Goal: Task Accomplishment & Management: Manage account settings

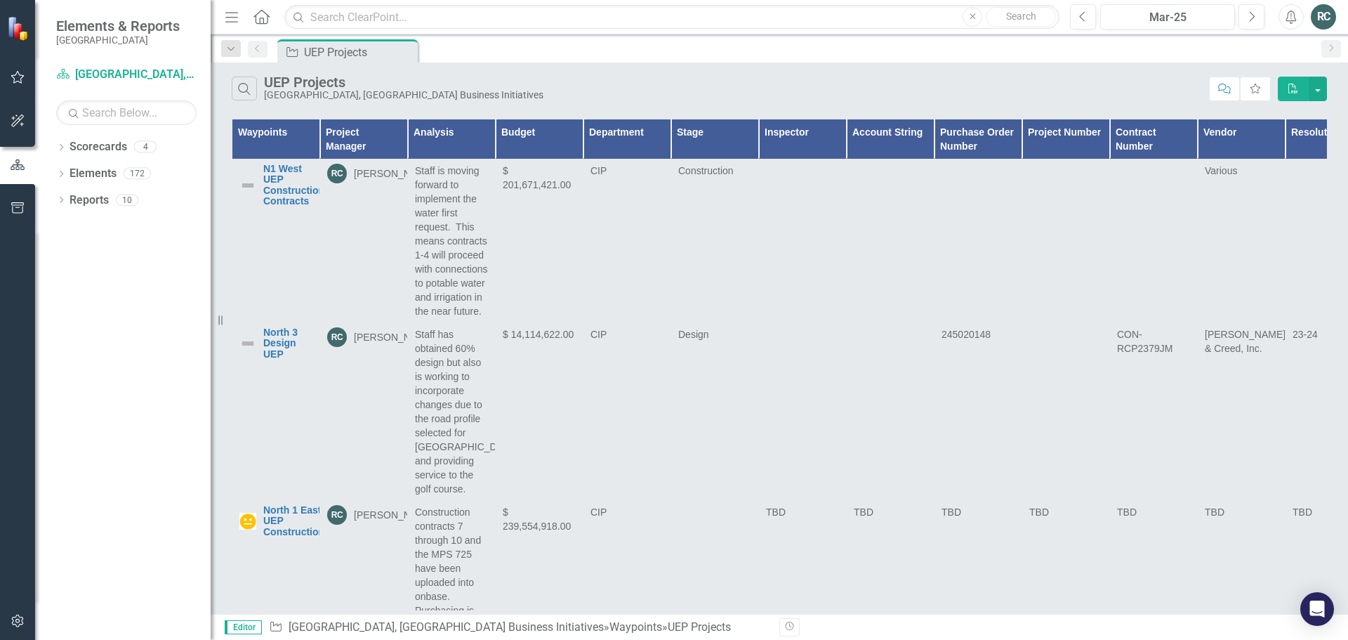
click at [17, 81] on icon "button" at bounding box center [18, 77] width 15 height 11
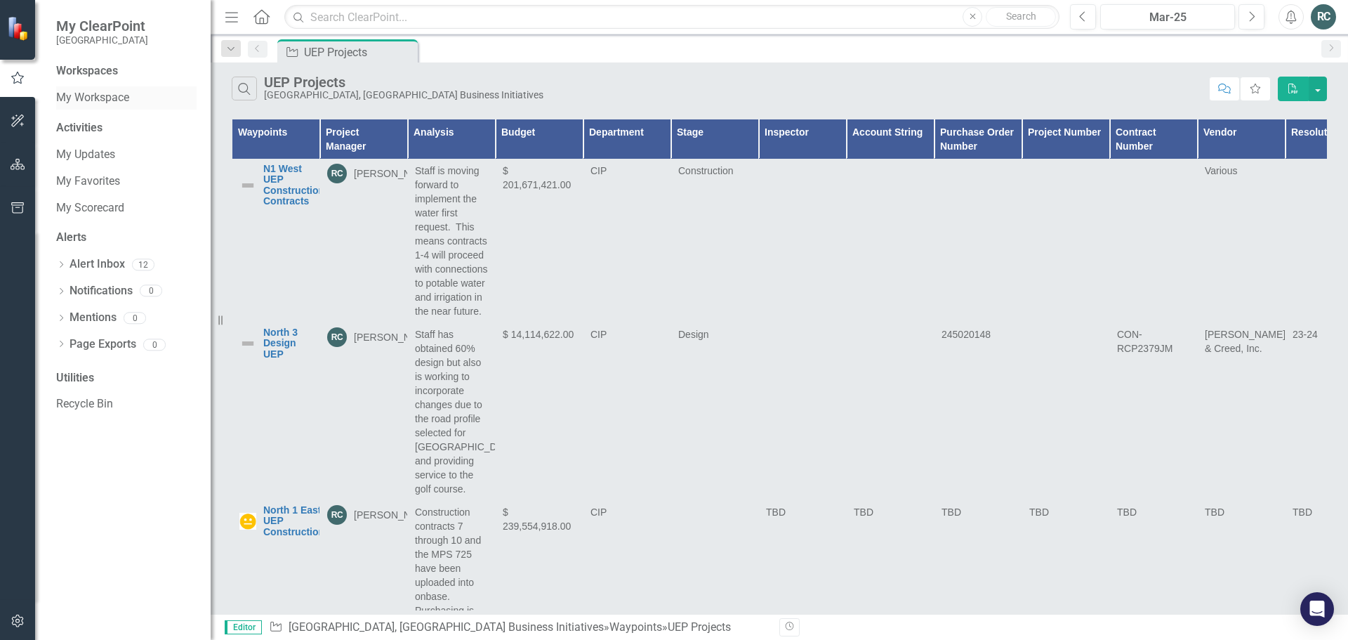
click at [103, 100] on link "My Workspace" at bounding box center [126, 98] width 140 height 16
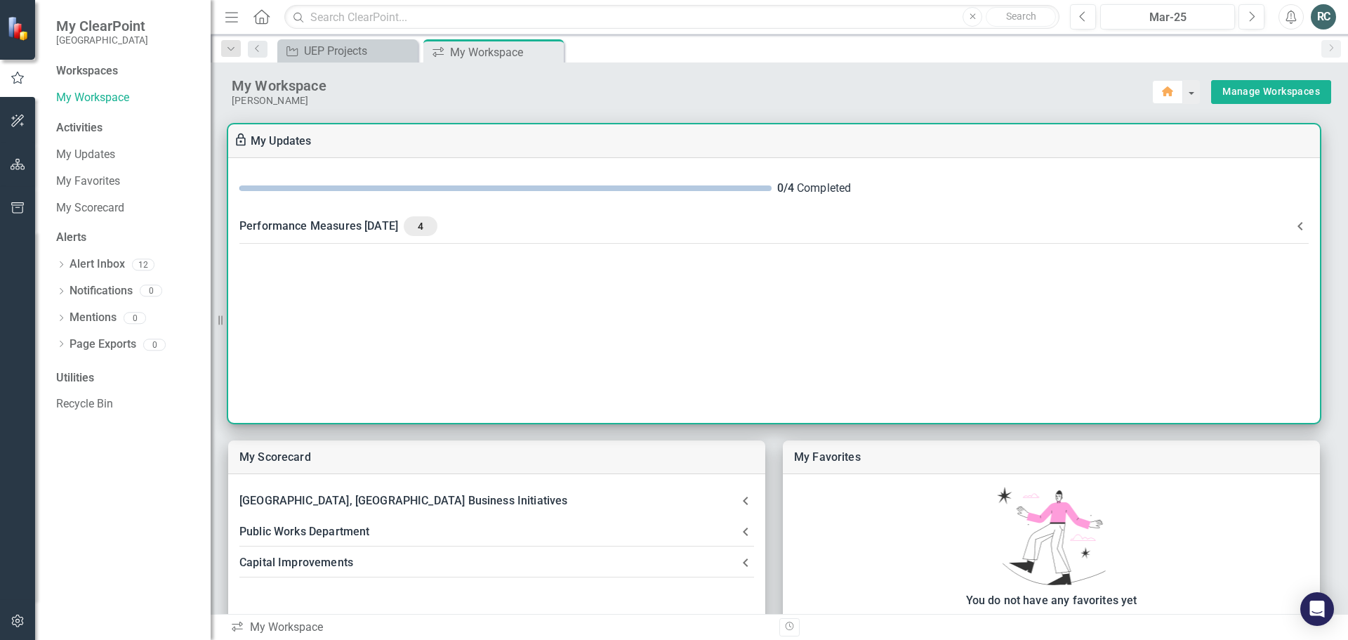
click at [406, 228] on div "Performance Measures [DATE] 4" at bounding box center [765, 226] width 1053 height 20
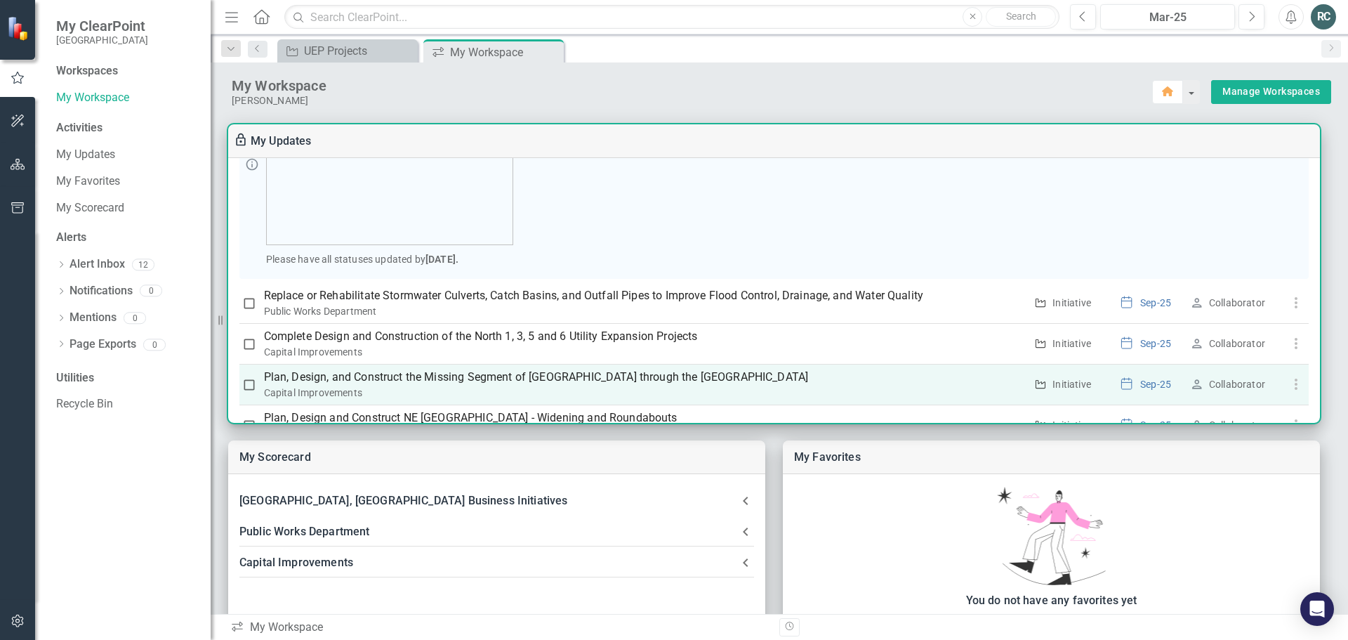
scroll to position [256, 0]
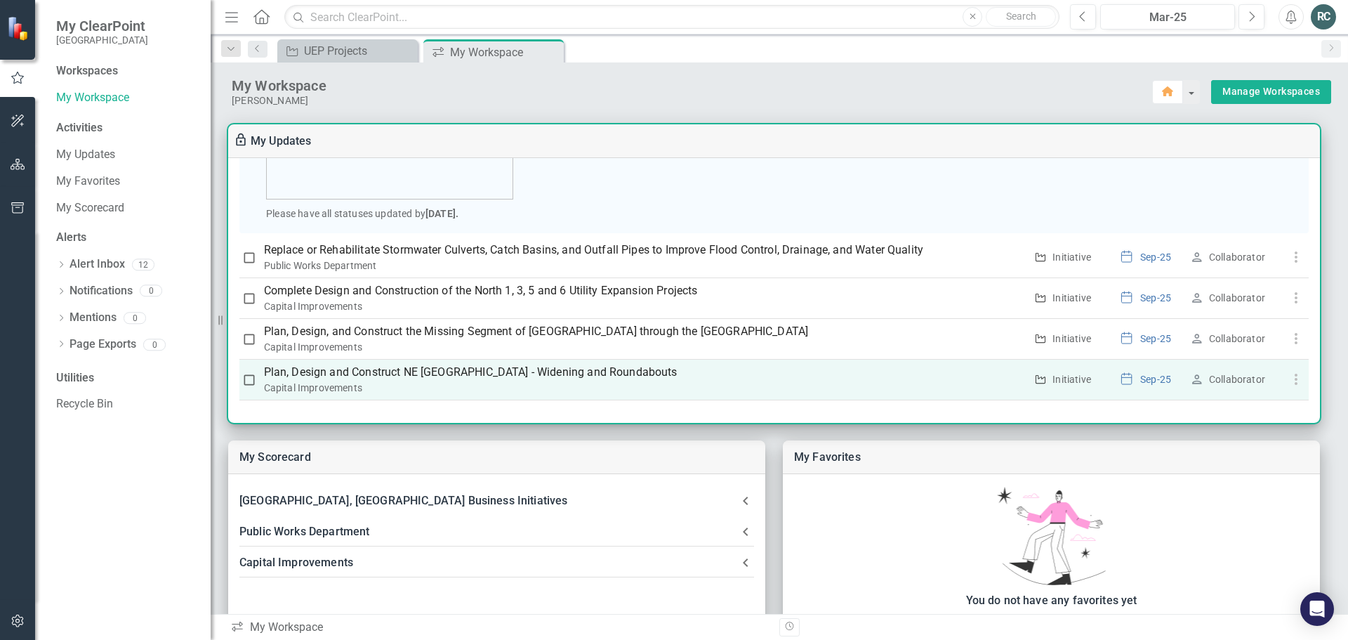
click at [578, 371] on p "Plan, Design and Construct NE [GEOGRAPHIC_DATA] - Widening and Roundabouts" at bounding box center [645, 372] width 762 height 17
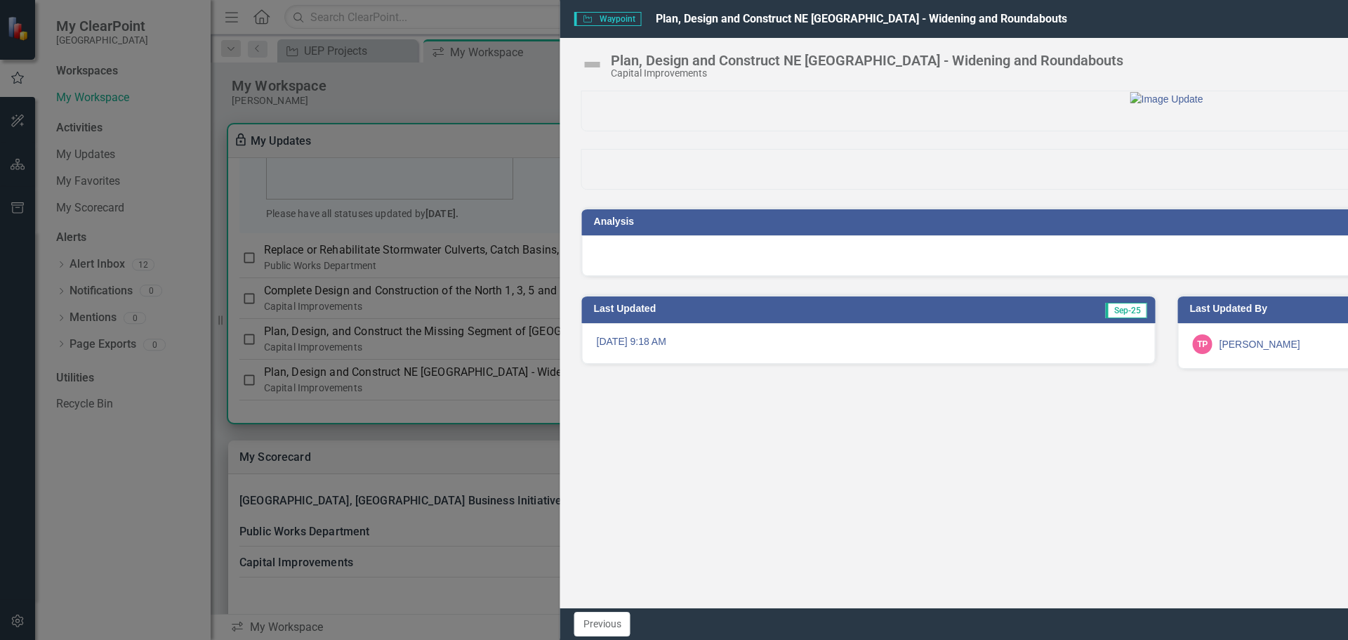
click at [1321, 18] on icon at bounding box center [1320, 18] width 11 height 11
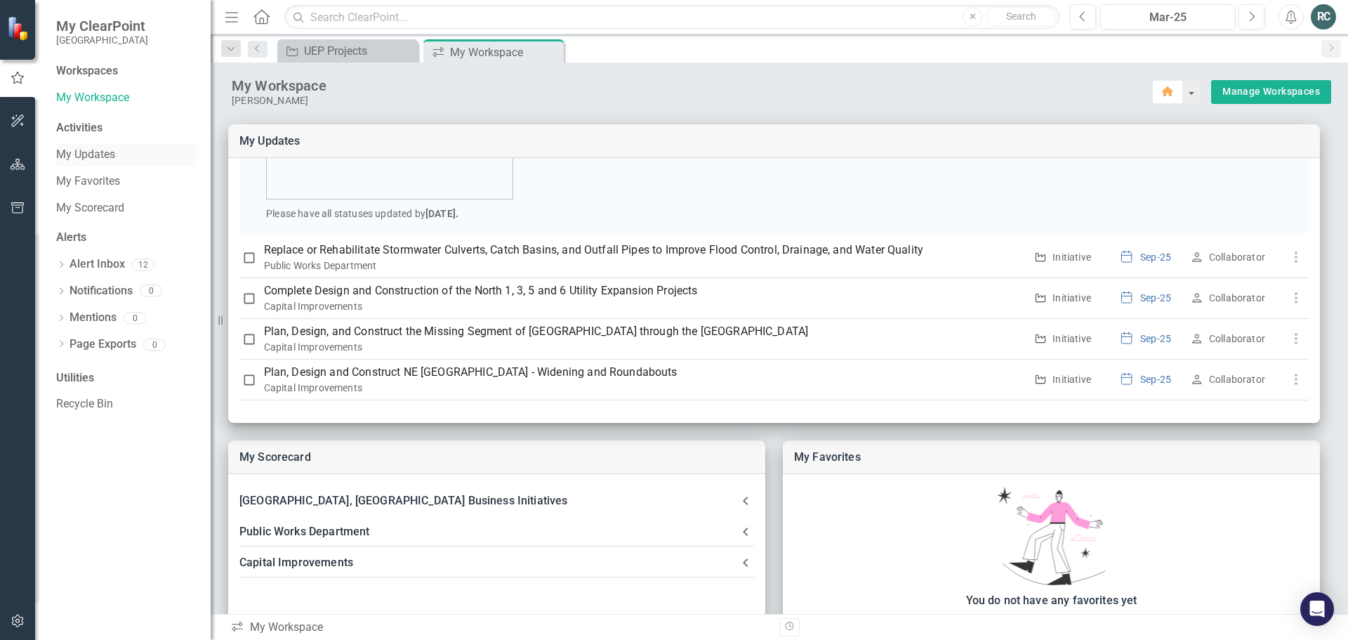
click at [95, 158] on link "My Updates" at bounding box center [126, 155] width 140 height 16
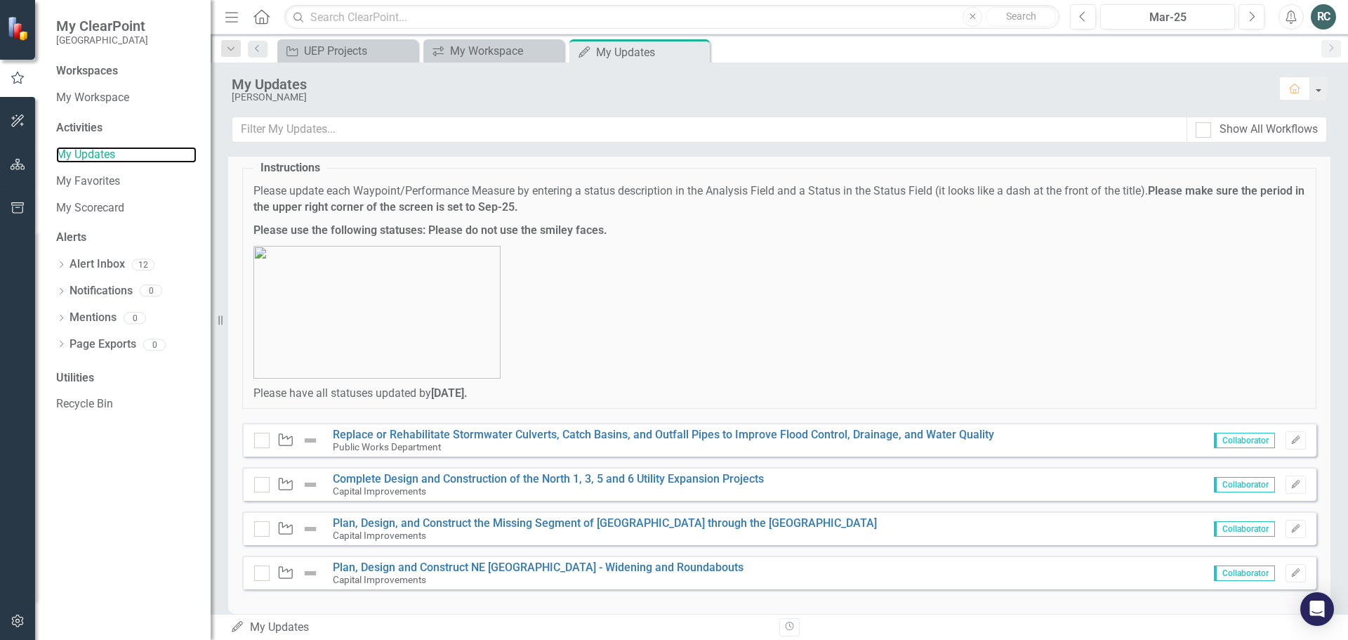
scroll to position [55, 0]
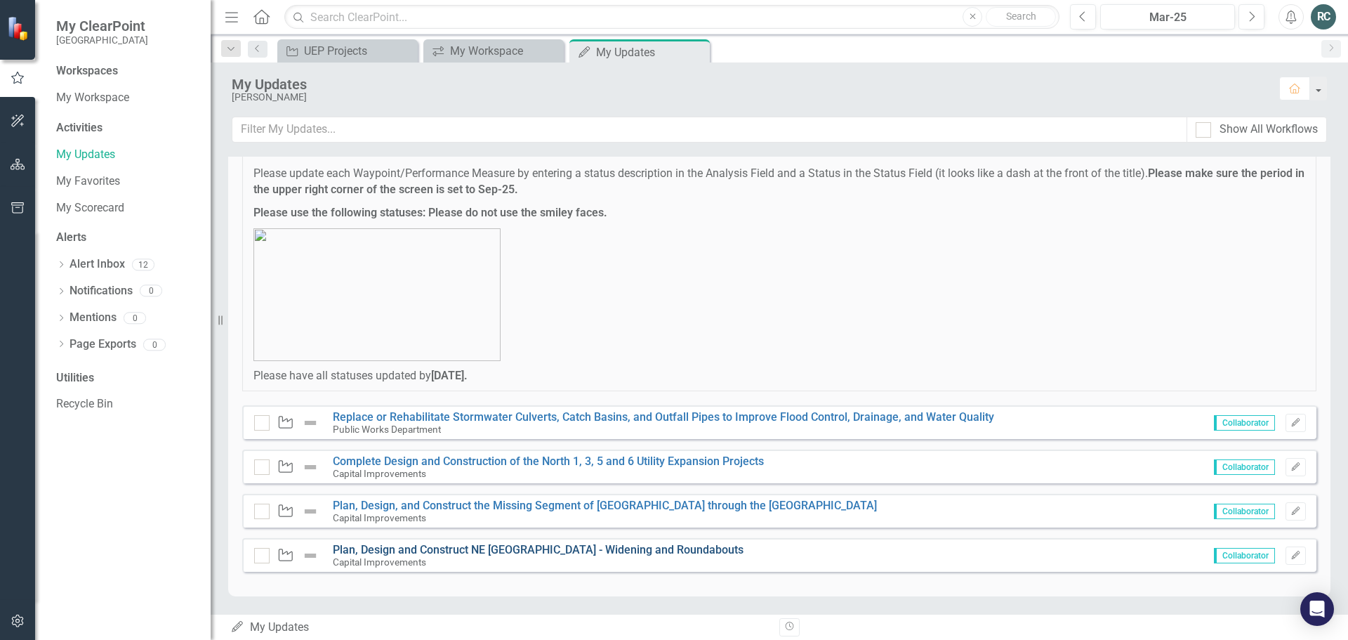
click at [642, 545] on link "Plan, Design and Construct NE [GEOGRAPHIC_DATA] - Widening and Roundabouts" at bounding box center [538, 549] width 411 height 13
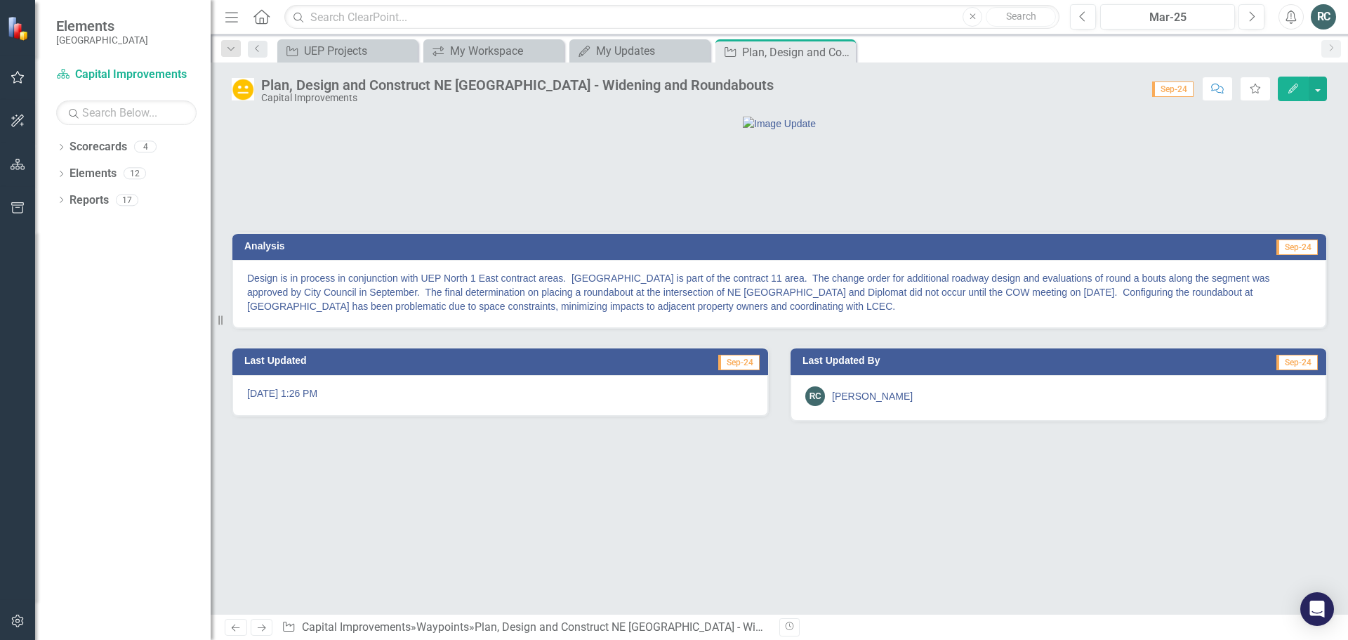
click at [1299, 91] on icon "Edit" at bounding box center [1293, 89] width 13 height 10
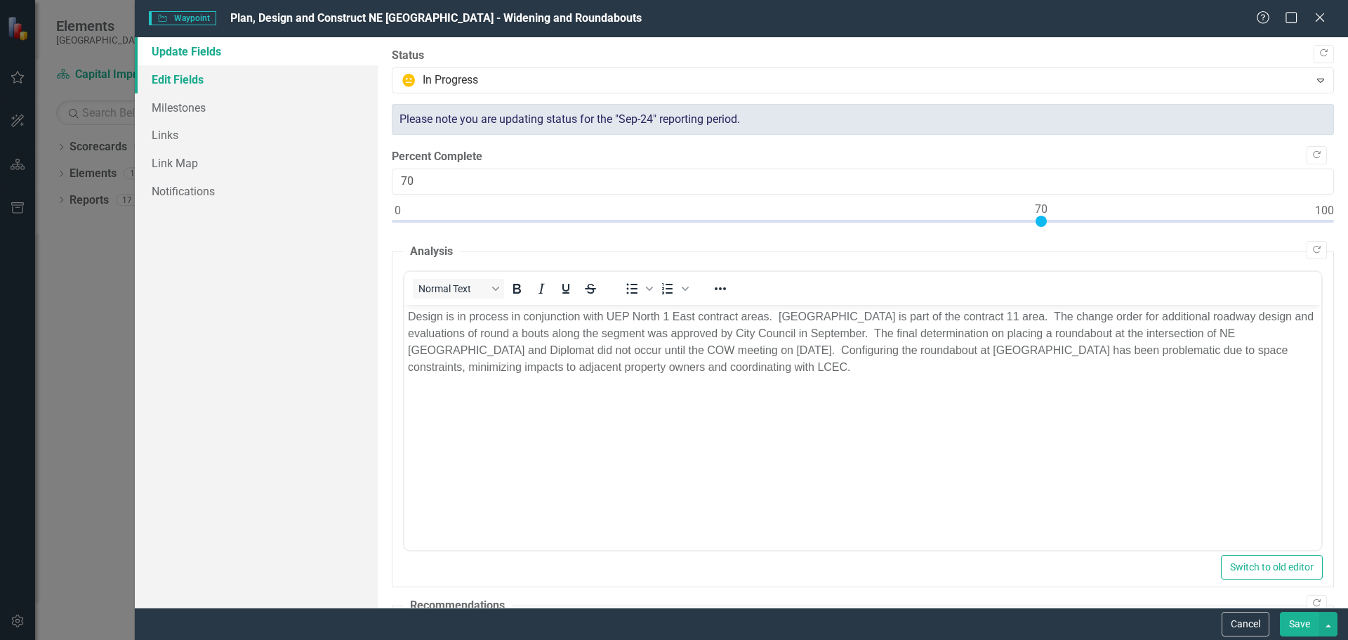
click at [185, 77] on link "Edit Fields" at bounding box center [256, 79] width 243 height 28
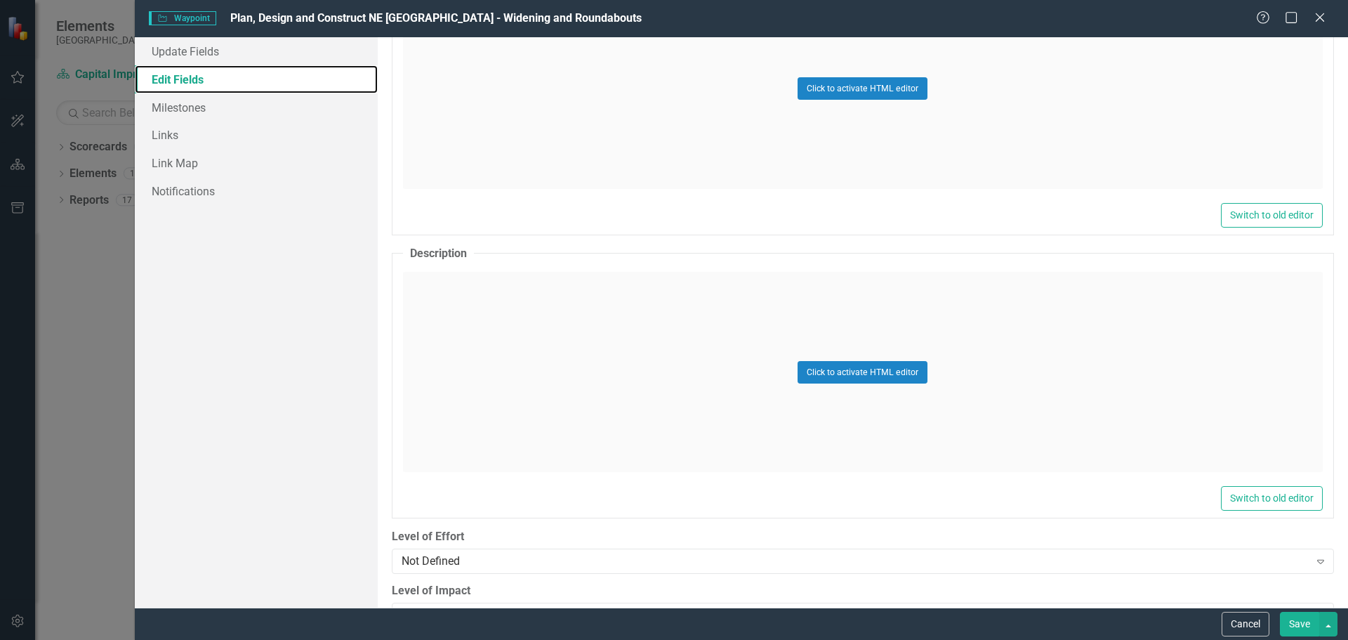
scroll to position [666, 0]
